Goal: Find specific page/section: Find specific page/section

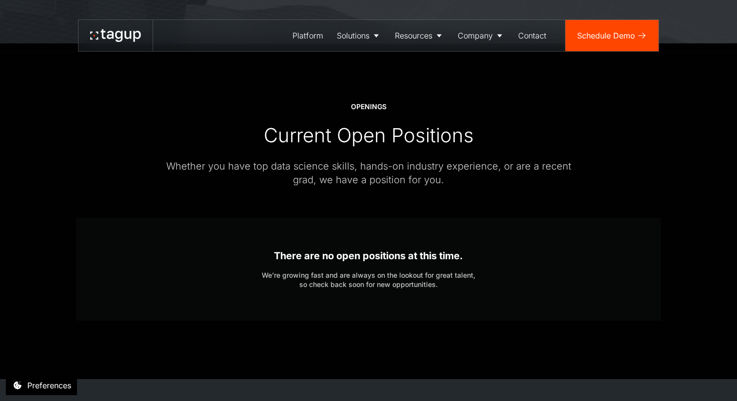
scroll to position [233, 0]
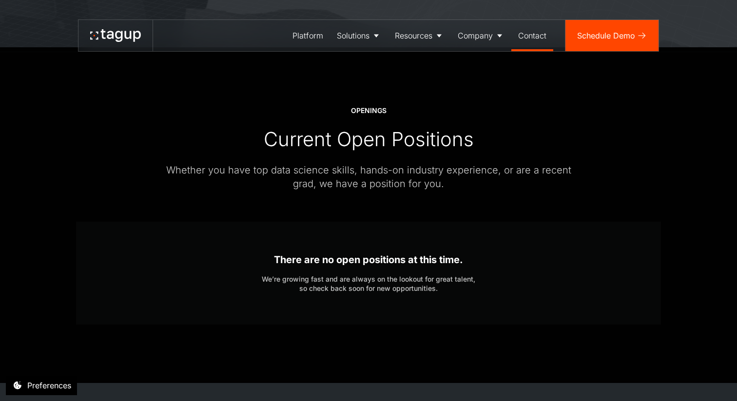
click at [526, 32] on div "Contact" at bounding box center [532, 36] width 28 height 12
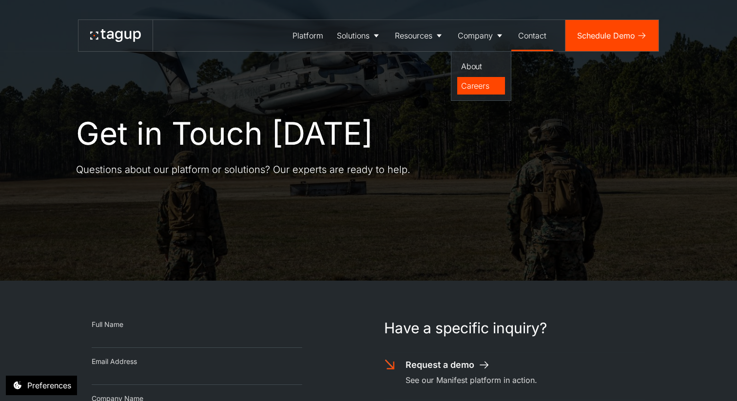
click at [491, 86] on div "Careers" at bounding box center [481, 86] width 40 height 12
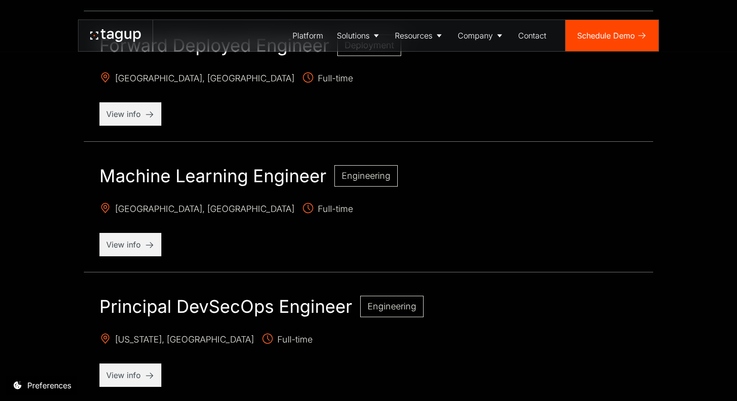
scroll to position [781, 0]
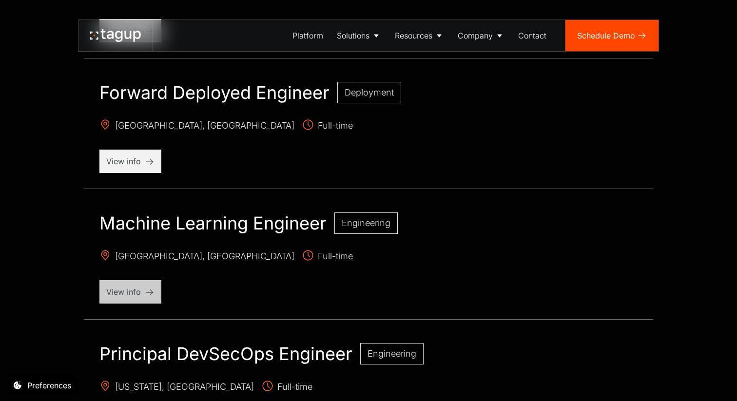
click at [146, 289] on p "View info" at bounding box center [130, 292] width 48 height 12
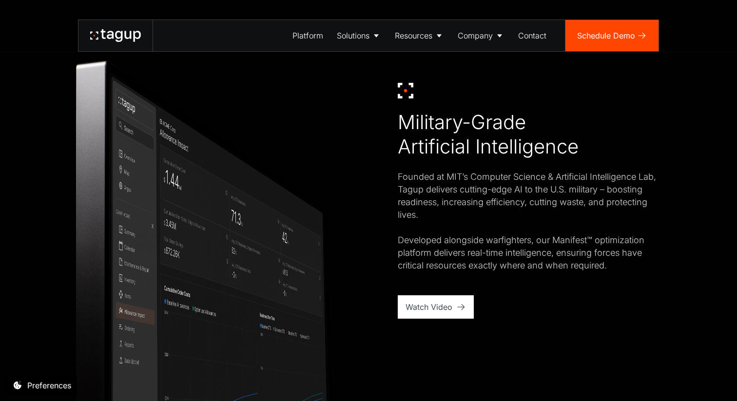
scroll to position [583, 0]
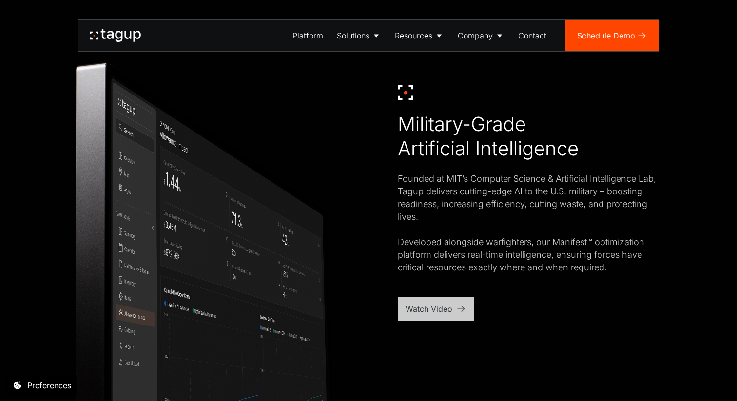
click at [438, 305] on div "Watch Video" at bounding box center [428, 309] width 47 height 12
